Goal: Navigation & Orientation: Understand site structure

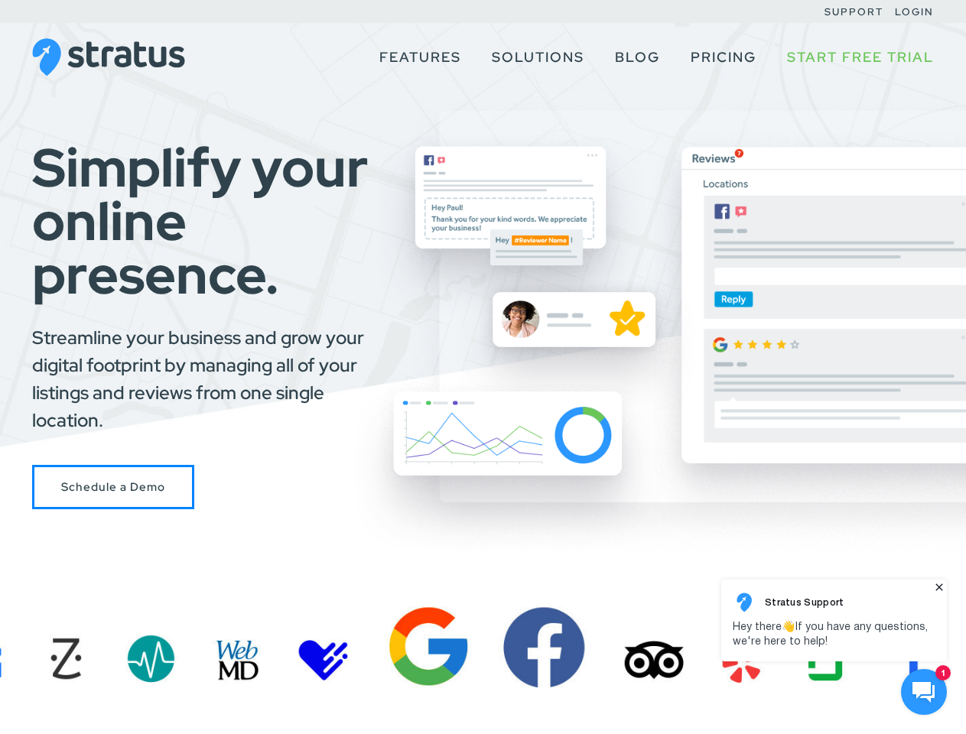
click at [483, 367] on div "Simplify your online presence. Streamline your business and grow your digital f…" at bounding box center [483, 325] width 966 height 369
click at [924, 692] on use at bounding box center [924, 692] width 22 height 21
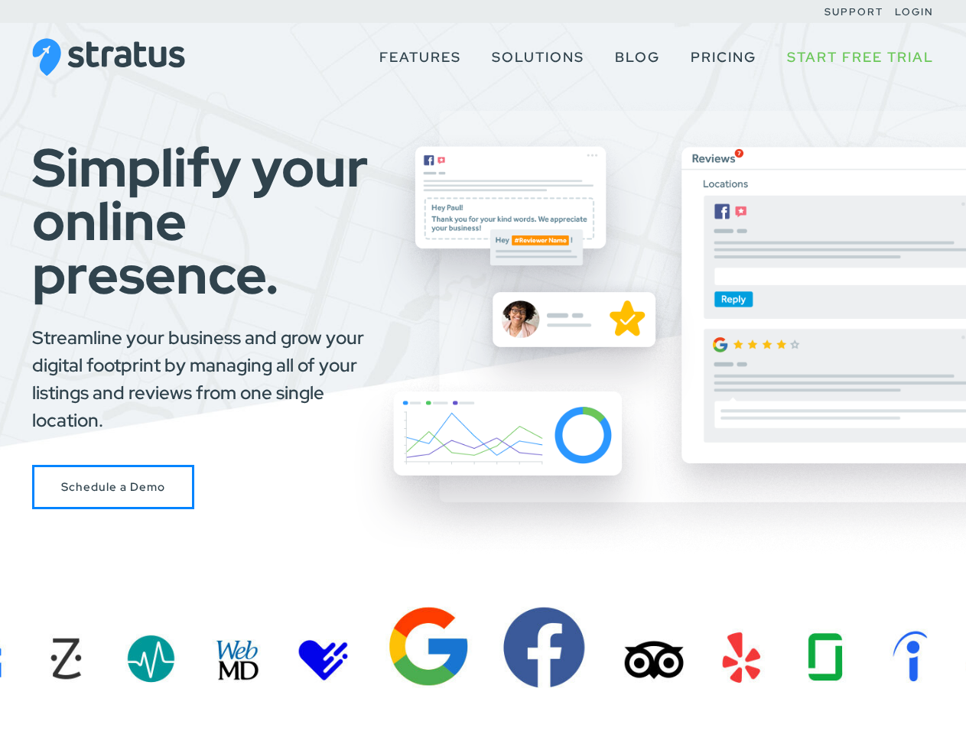
click at [951, 719] on body at bounding box center [833, 647] width 233 height 144
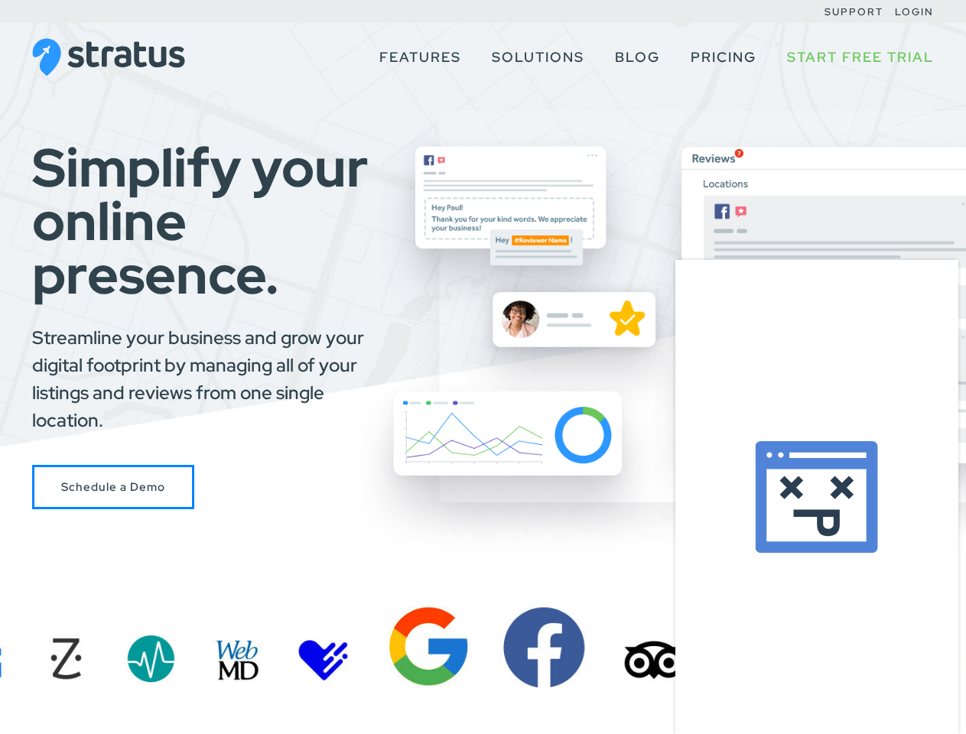
click at [834, 620] on div at bounding box center [816, 497] width 283 height 474
